Goal: Find specific page/section

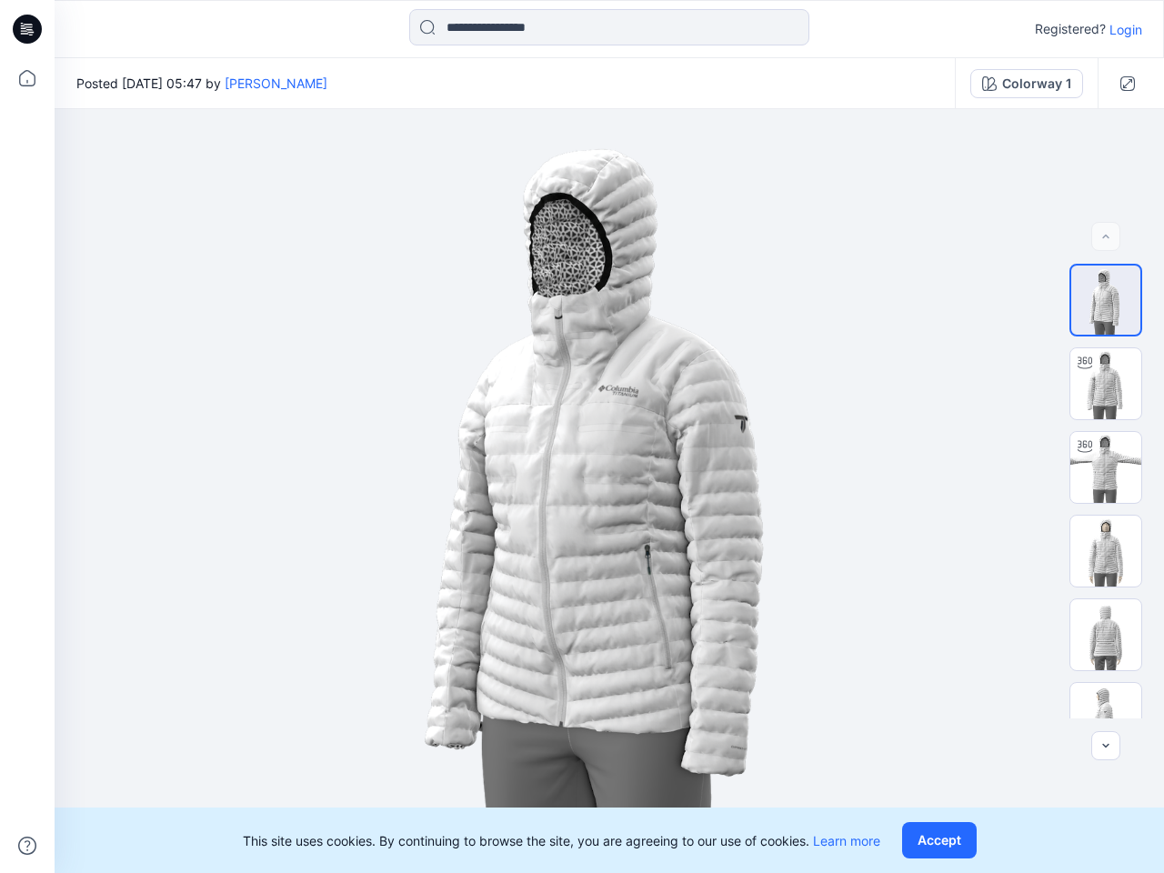
click at [582, 436] on img at bounding box center [609, 491] width 764 height 764
click at [28, 29] on icon at bounding box center [29, 29] width 7 height 1
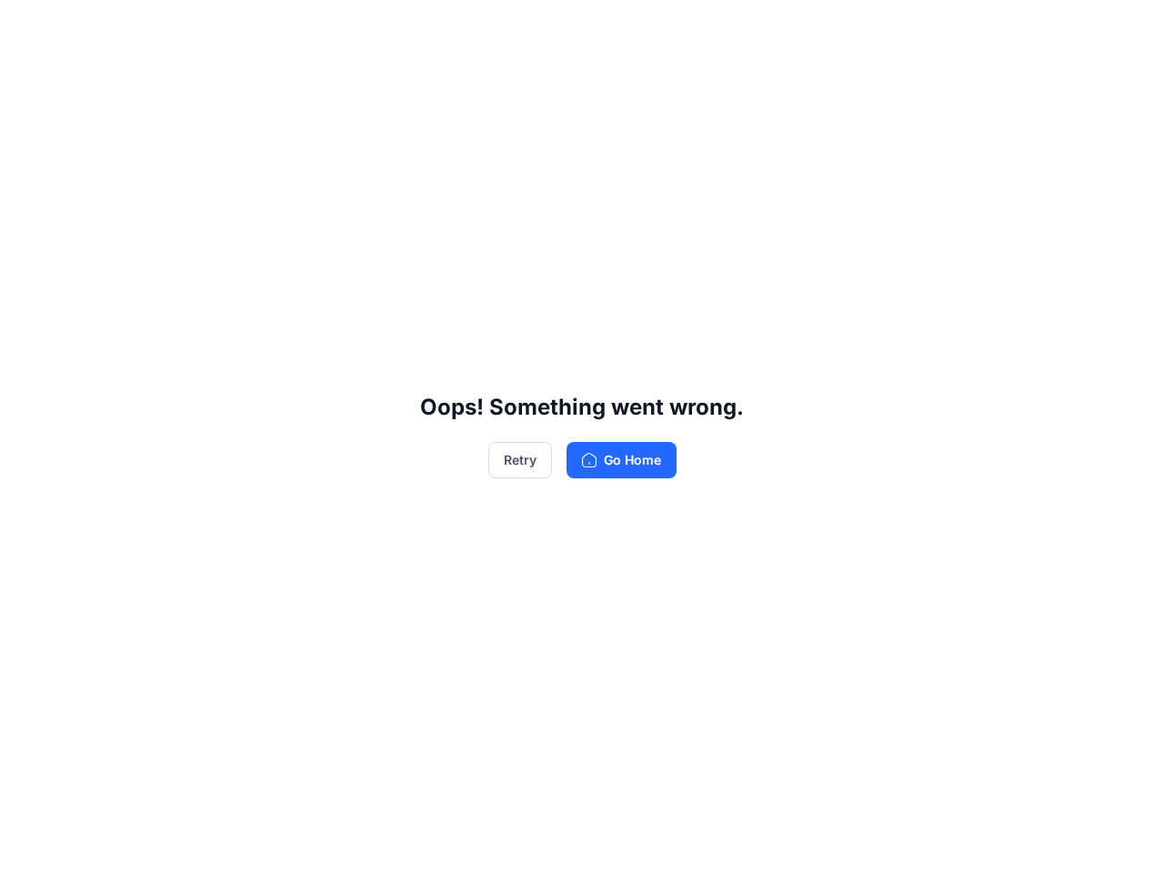
click at [27, 845] on div "Oops! Something went wrong. Retry Go Home" at bounding box center [582, 436] width 1164 height 873
click at [609, 27] on div "Oops! Something went wrong. Retry Go Home" at bounding box center [582, 436] width 1164 height 873
click at [1126, 29] on div "Oops! Something went wrong. Retry Go Home" at bounding box center [582, 436] width 1164 height 873
click at [251, 83] on div "Oops! Something went wrong. Retry Go Home" at bounding box center [582, 436] width 1164 height 873
click at [1026, 84] on div "Oops! Something went wrong. Retry Go Home" at bounding box center [582, 436] width 1164 height 873
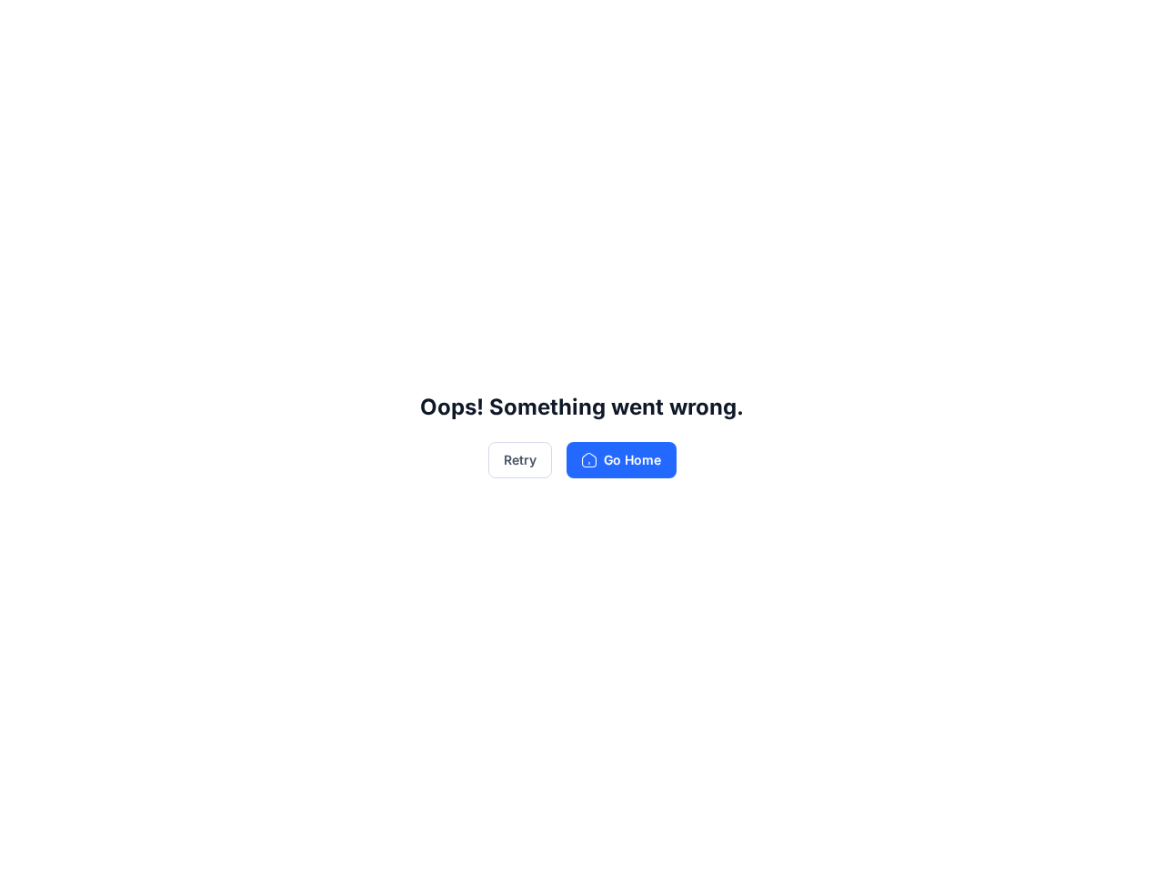
click at [1127, 84] on div "Oops! Something went wrong. Retry Go Home" at bounding box center [582, 436] width 1164 height 873
click at [1106, 236] on div "Oops! Something went wrong. Retry Go Home" at bounding box center [582, 436] width 1164 height 873
